Goal: Entertainment & Leisure: Consume media (video, audio)

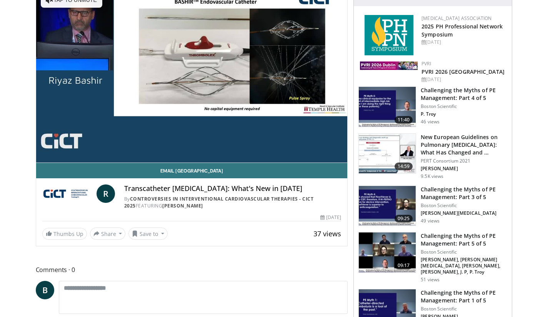
scroll to position [77, 0]
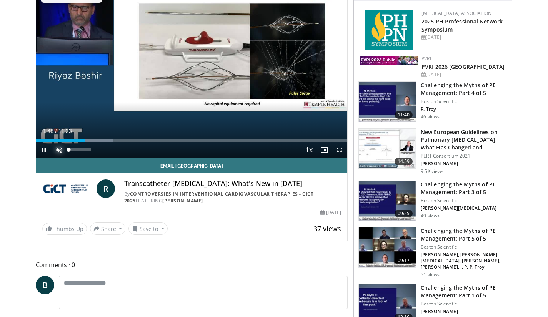
click at [58, 148] on span "Video Player" at bounding box center [59, 149] width 15 height 15
